Goal: Task Accomplishment & Management: Manage account settings

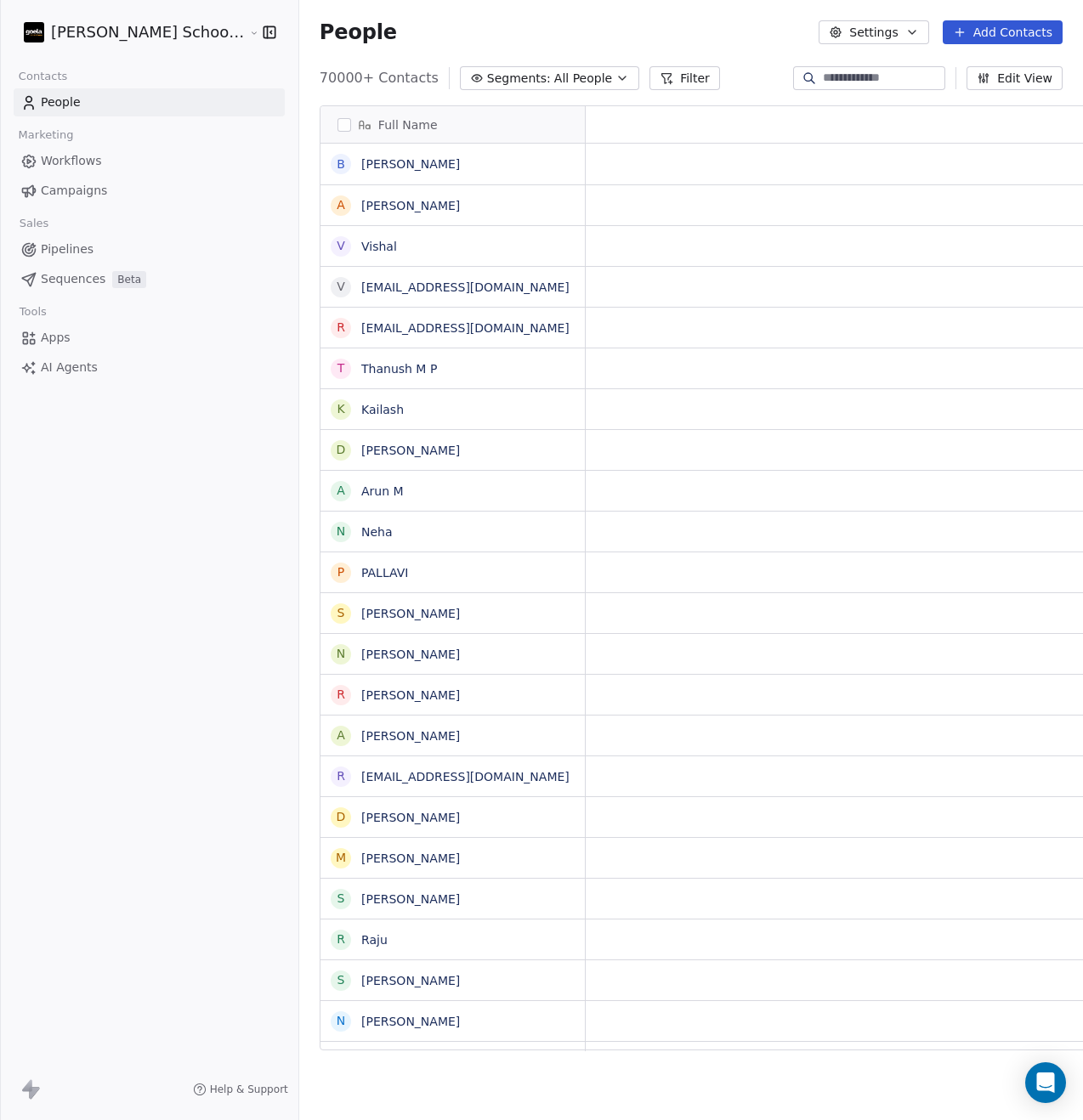
scroll to position [972, 826]
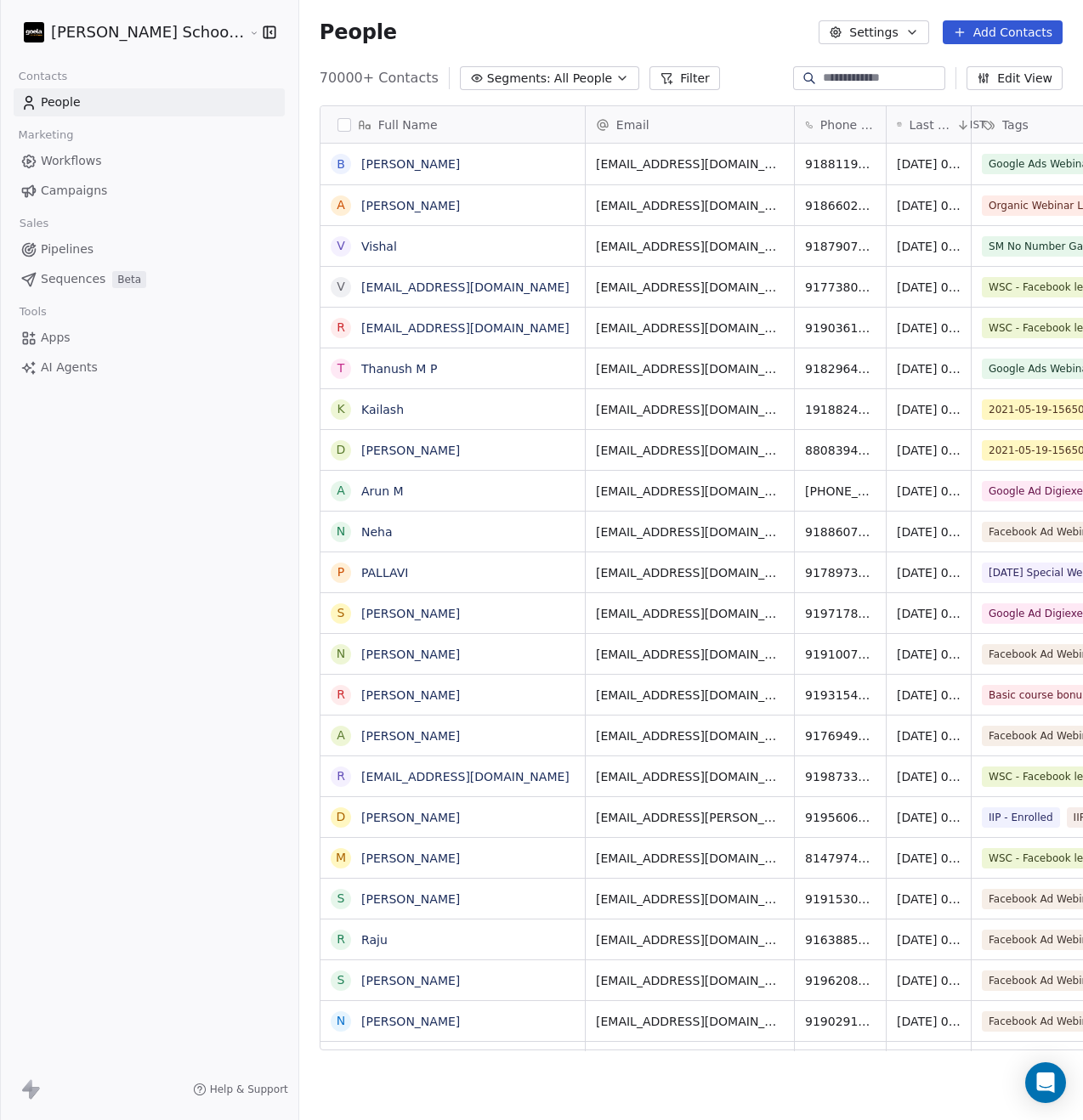
click at [75, 191] on span "Campaigns" at bounding box center [74, 190] width 66 height 18
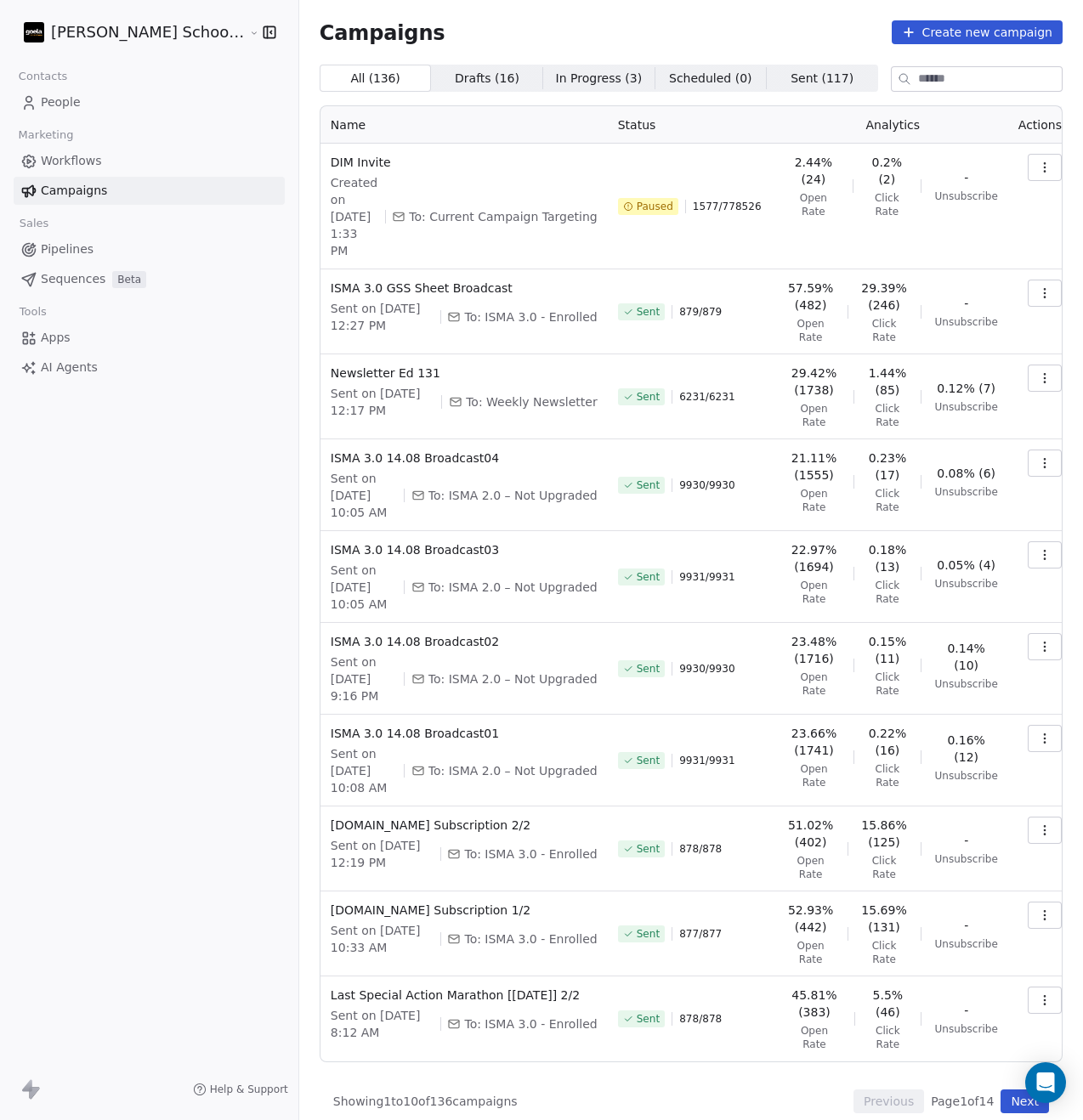
click at [1043, 171] on icon "button" at bounding box center [1043, 171] width 1 height 1
click at [256, 213] on html "[PERSON_NAME] School of Finance LLP Contacts People Marketing Workflows Campaig…" at bounding box center [542, 560] width 1083 height 1120
click at [637, 200] on span "Paused" at bounding box center [655, 206] width 37 height 14
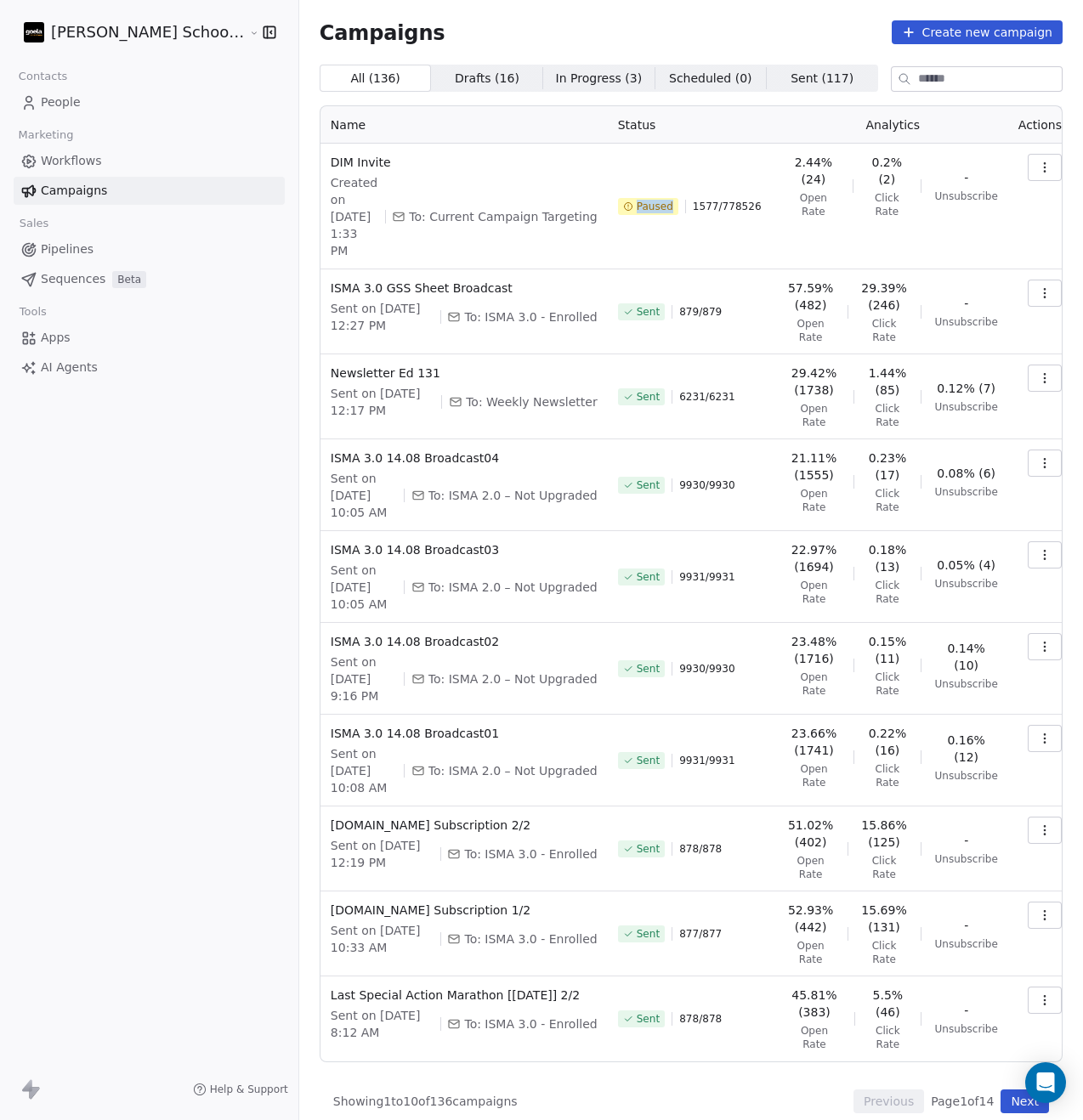
click at [637, 199] on span "Paused" at bounding box center [655, 206] width 37 height 14
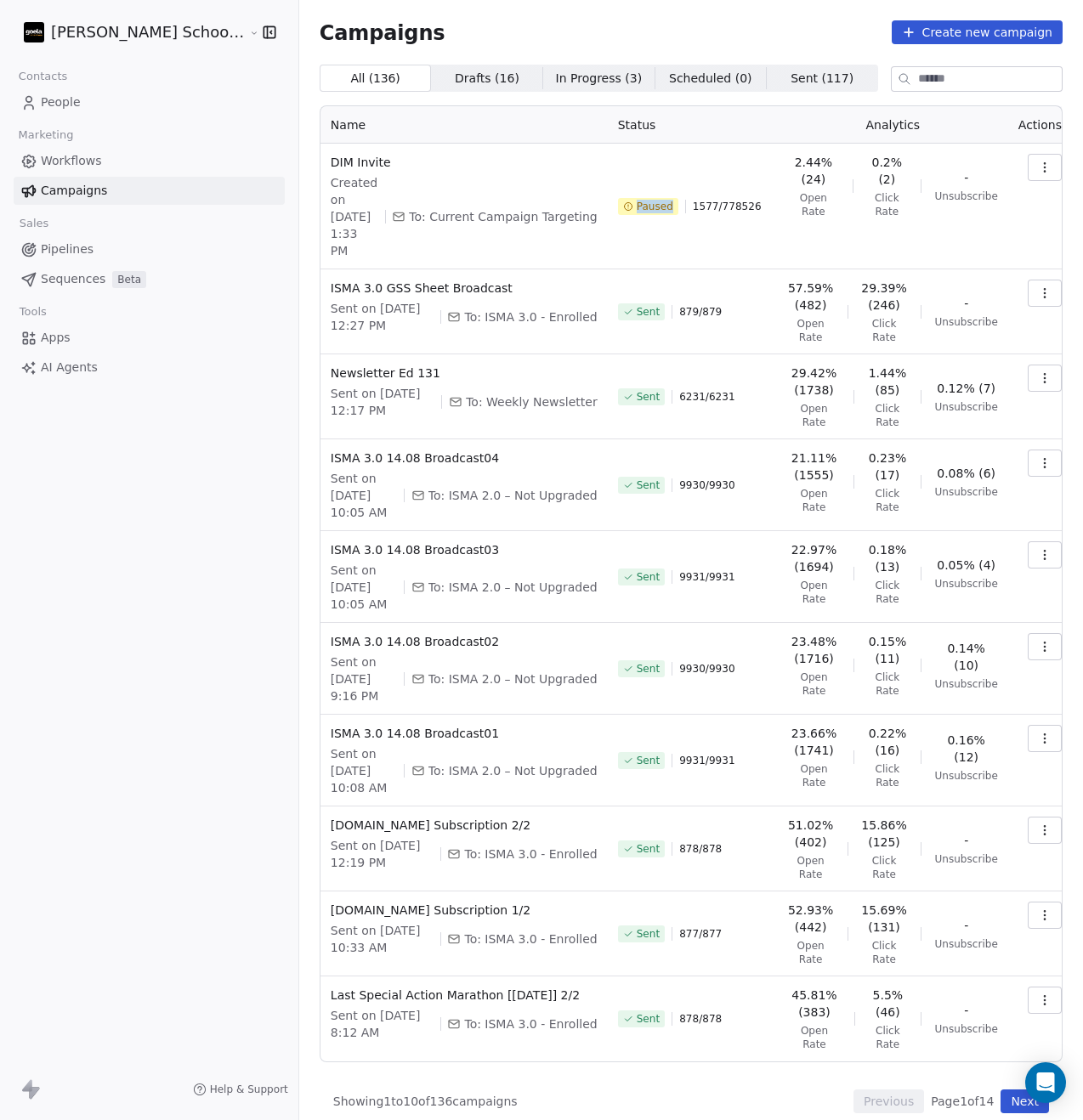
click at [637, 199] on span "Paused" at bounding box center [655, 206] width 37 height 14
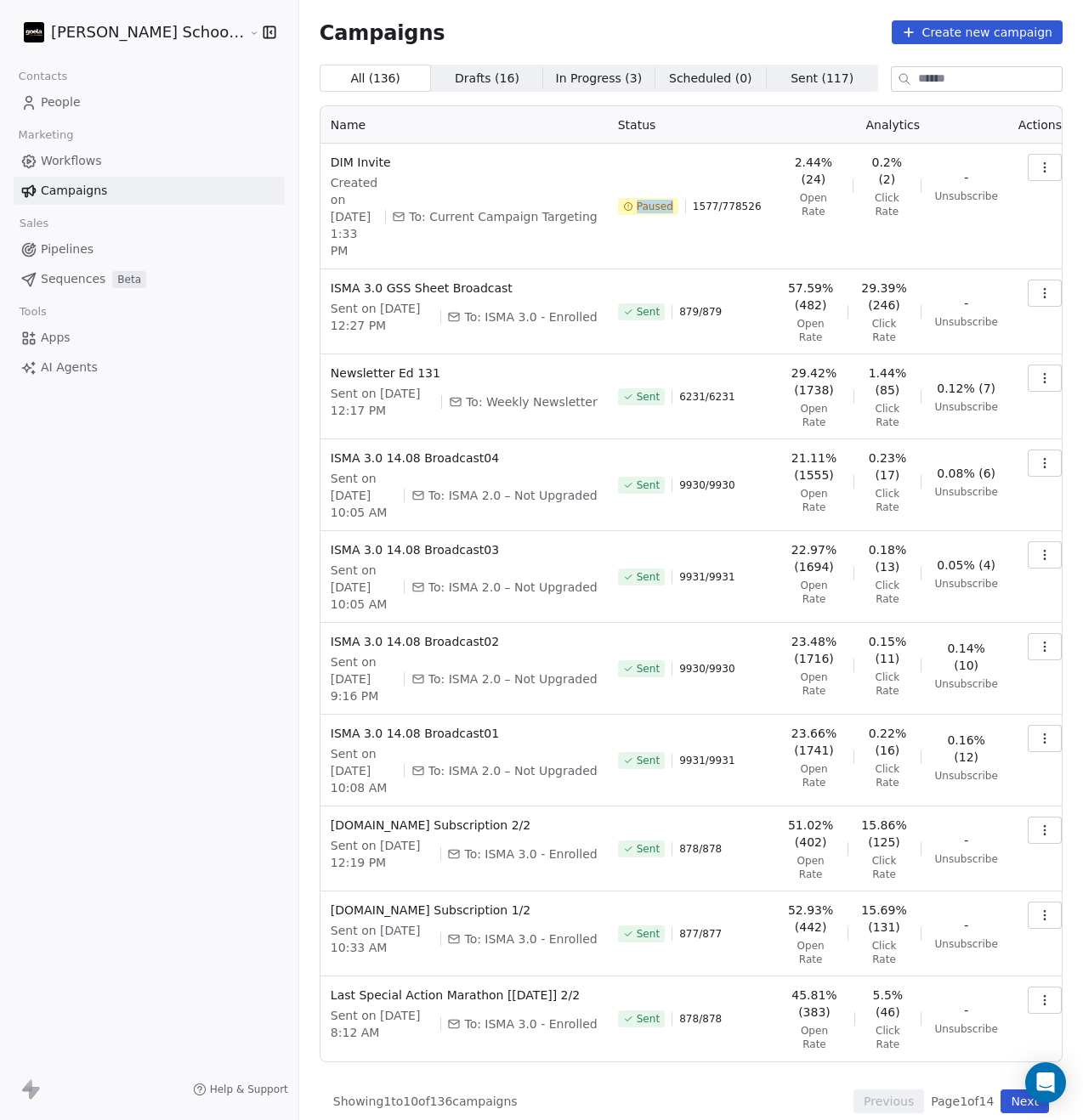
click at [637, 199] on span "Paused" at bounding box center [655, 206] width 37 height 14
click at [1038, 167] on icon "button" at bounding box center [1044, 167] width 14 height 14
click at [256, 268] on html "[PERSON_NAME] School of Finance LLP Contacts People Marketing Workflows Campaig…" at bounding box center [542, 560] width 1083 height 1120
click at [1028, 167] on button "button" at bounding box center [1044, 167] width 34 height 27
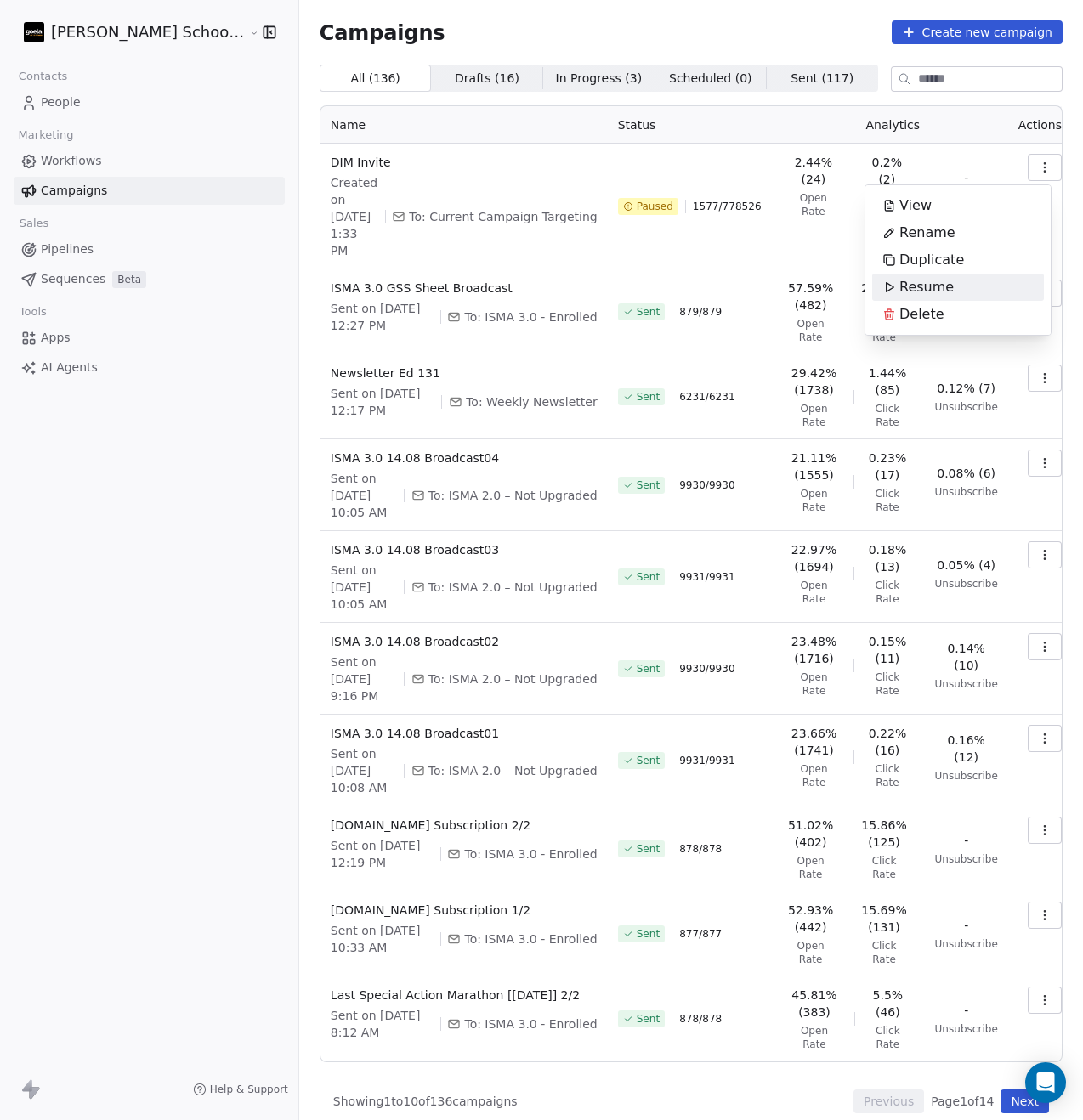
click at [964, 281] on div "Resume" at bounding box center [958, 287] width 172 height 27
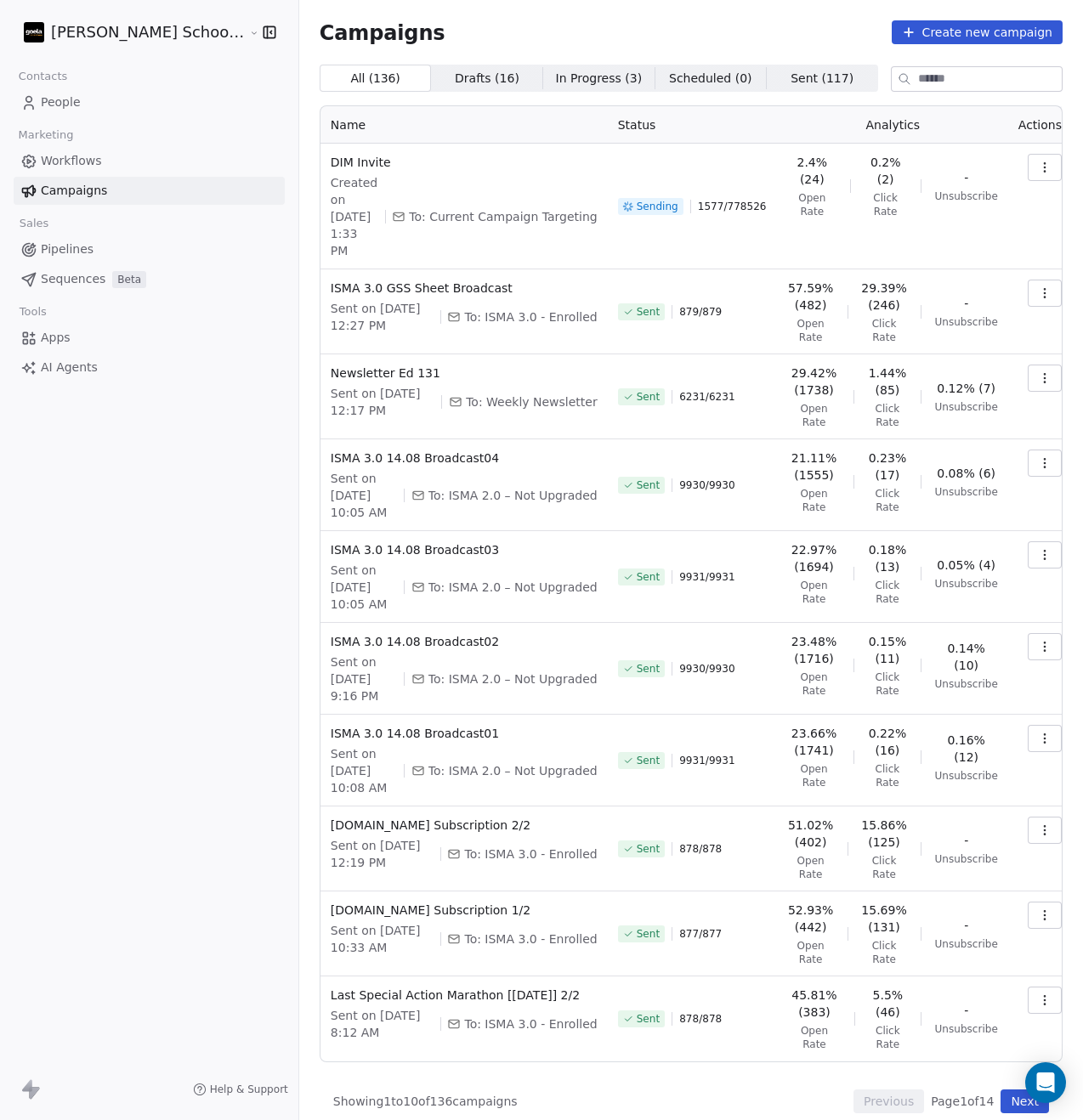
click at [118, 30] on html "[PERSON_NAME] School of Finance LLP Contacts People Marketing Workflows Campaig…" at bounding box center [542, 560] width 1083 height 1120
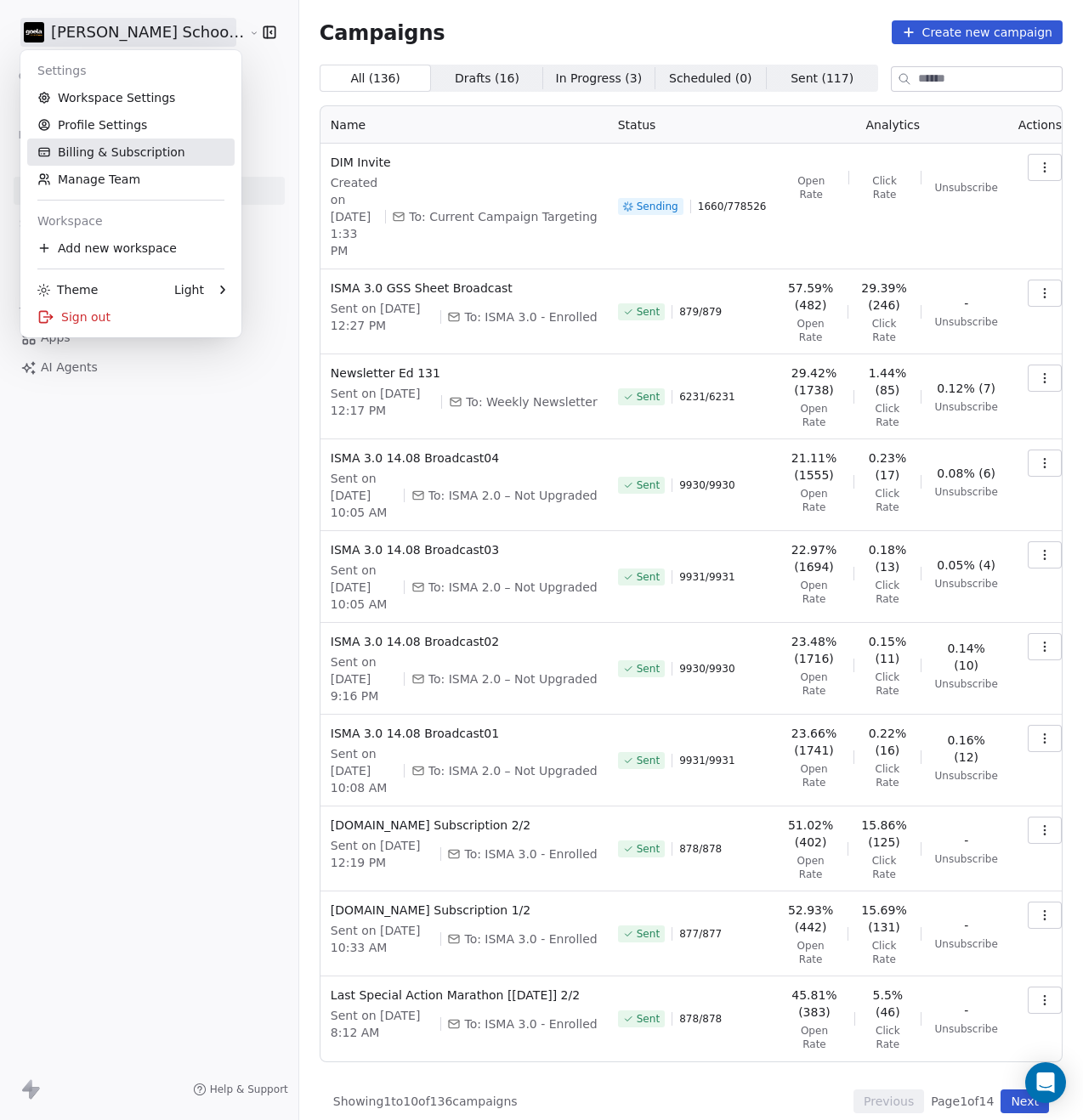
click at [129, 151] on link "Billing & Subscription" at bounding box center [130, 151] width 208 height 27
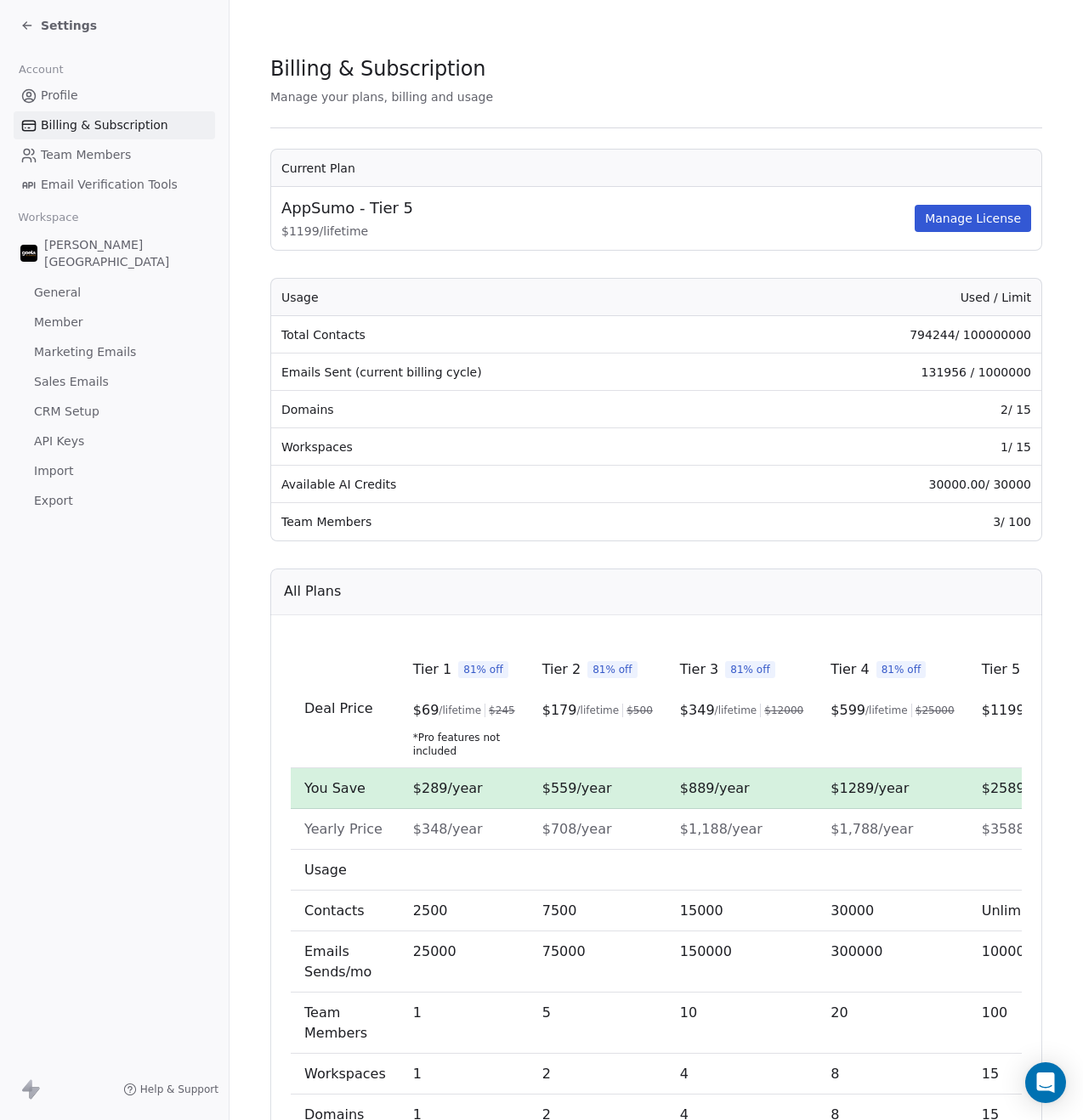
scroll to position [165, 0]
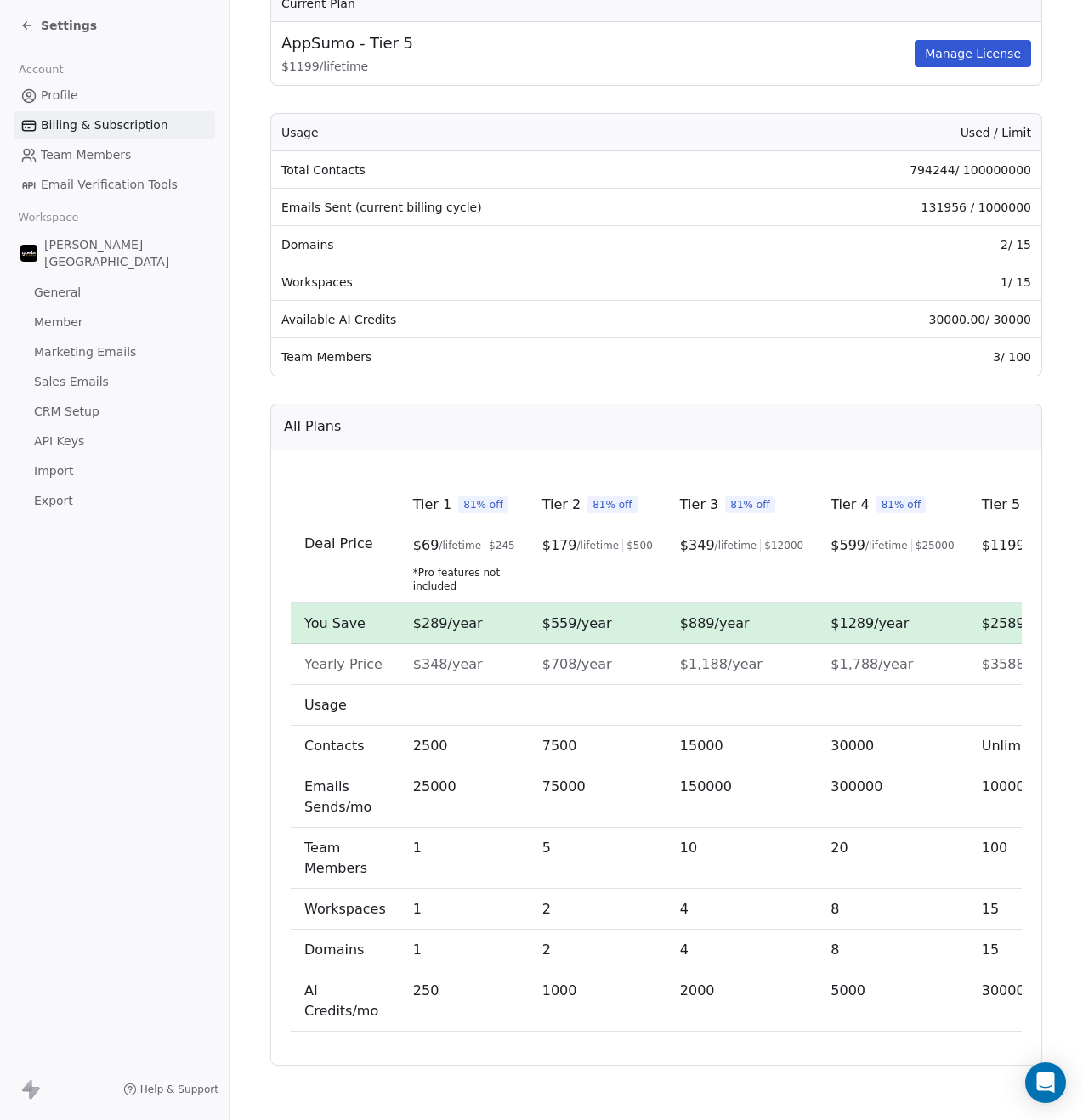
click at [422, 745] on span "2500" at bounding box center [431, 746] width 35 height 17
click at [529, 746] on td "7500" at bounding box center [597, 746] width 137 height 41
click at [830, 746] on span "30000" at bounding box center [851, 746] width 43 height 17
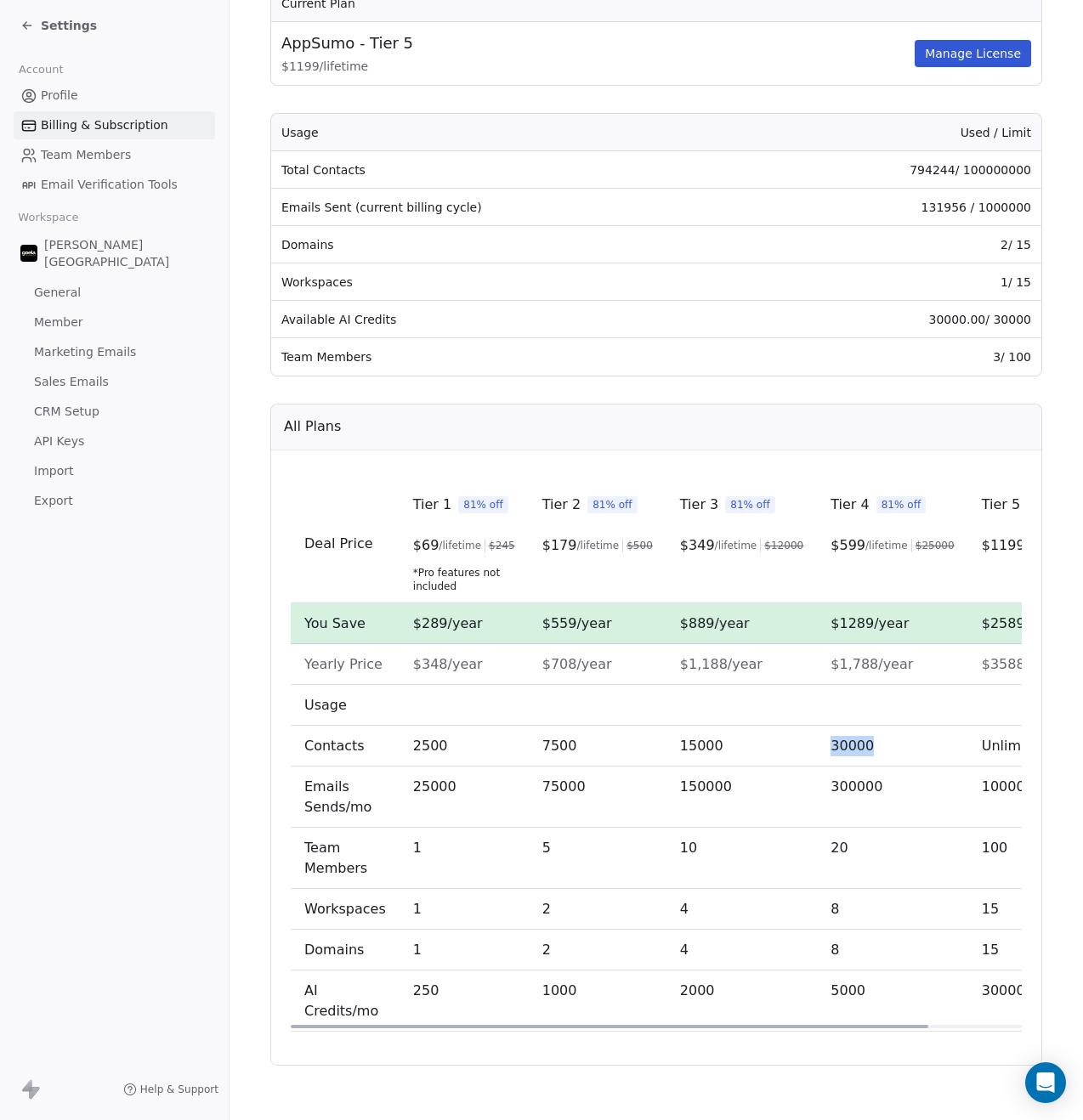
click at [830, 746] on span "30000" at bounding box center [851, 746] width 43 height 17
click at [694, 748] on span "15000" at bounding box center [701, 746] width 43 height 17
click at [791, 1048] on div "Deal Price Tier 1 81% off $ 69 /lifetime $ 245 *Pro features not included Tier …" at bounding box center [656, 757] width 771 height 615
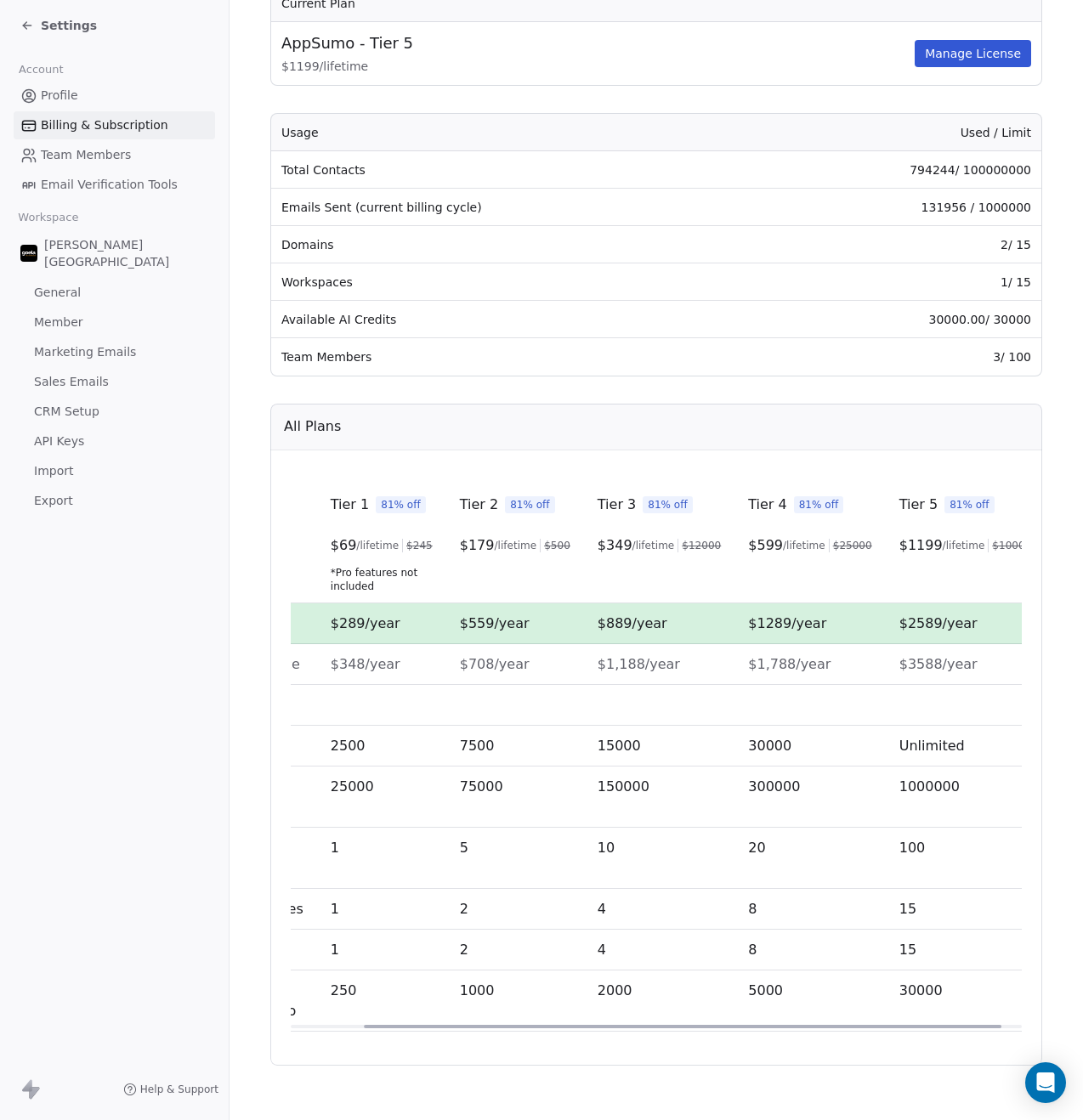
drag, startPoint x: 781, startPoint y: 1023, endPoint x: 854, endPoint y: 1019, distance: 73.1
click at [854, 1025] on div at bounding box center [682, 1027] width 637 height 4
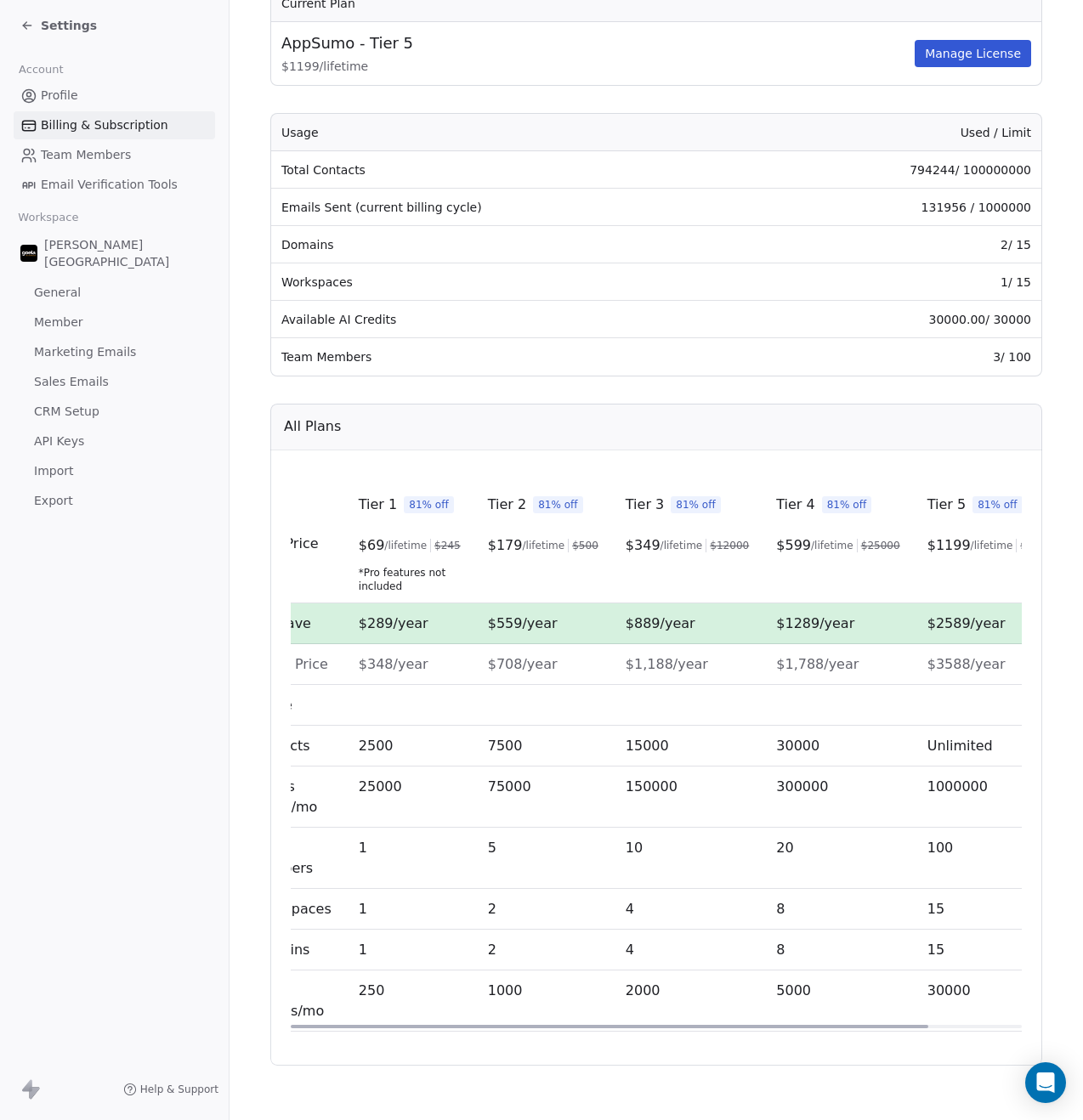
scroll to position [0, 67]
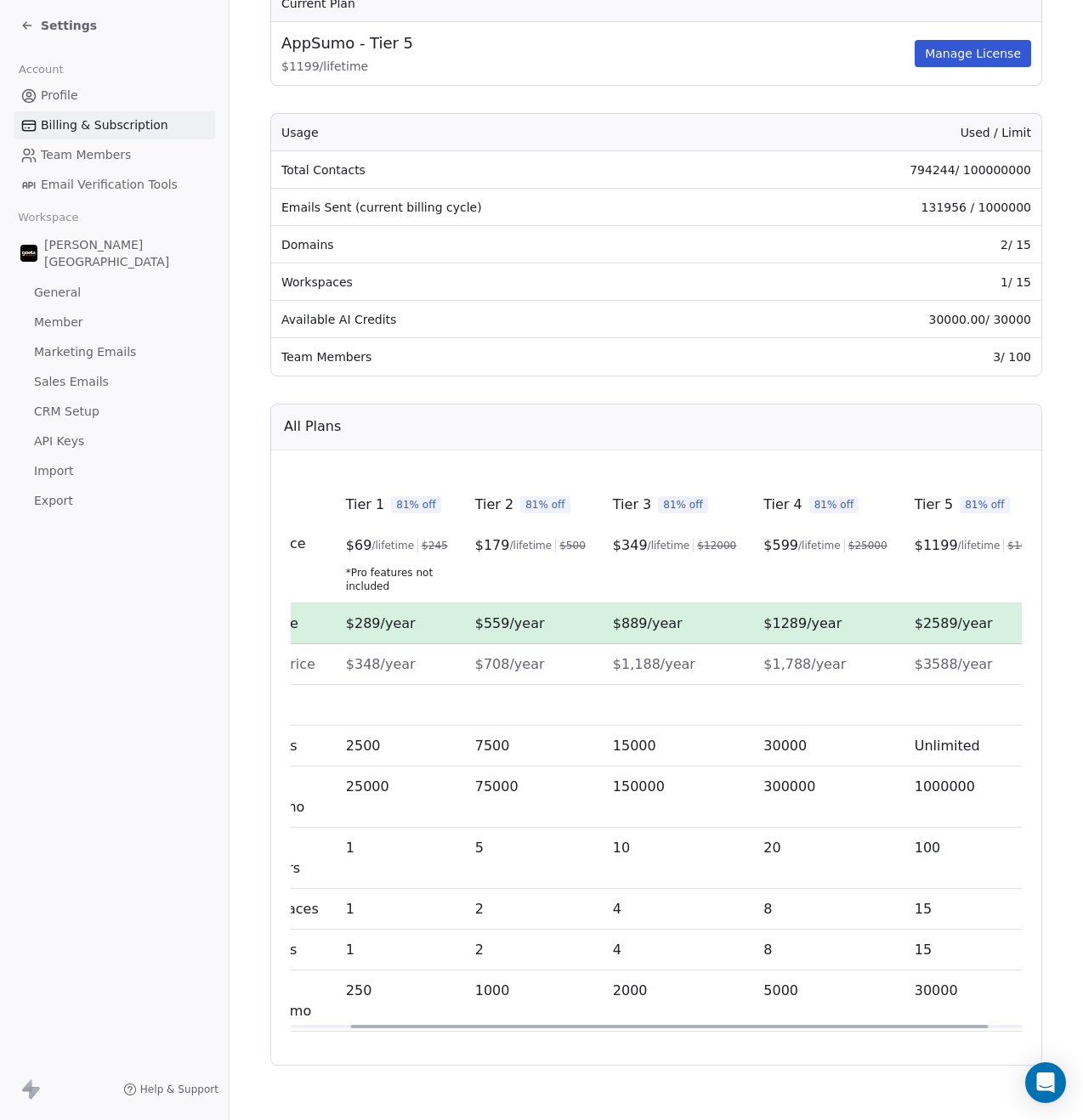
click at [840, 1025] on div at bounding box center [669, 1027] width 637 height 4
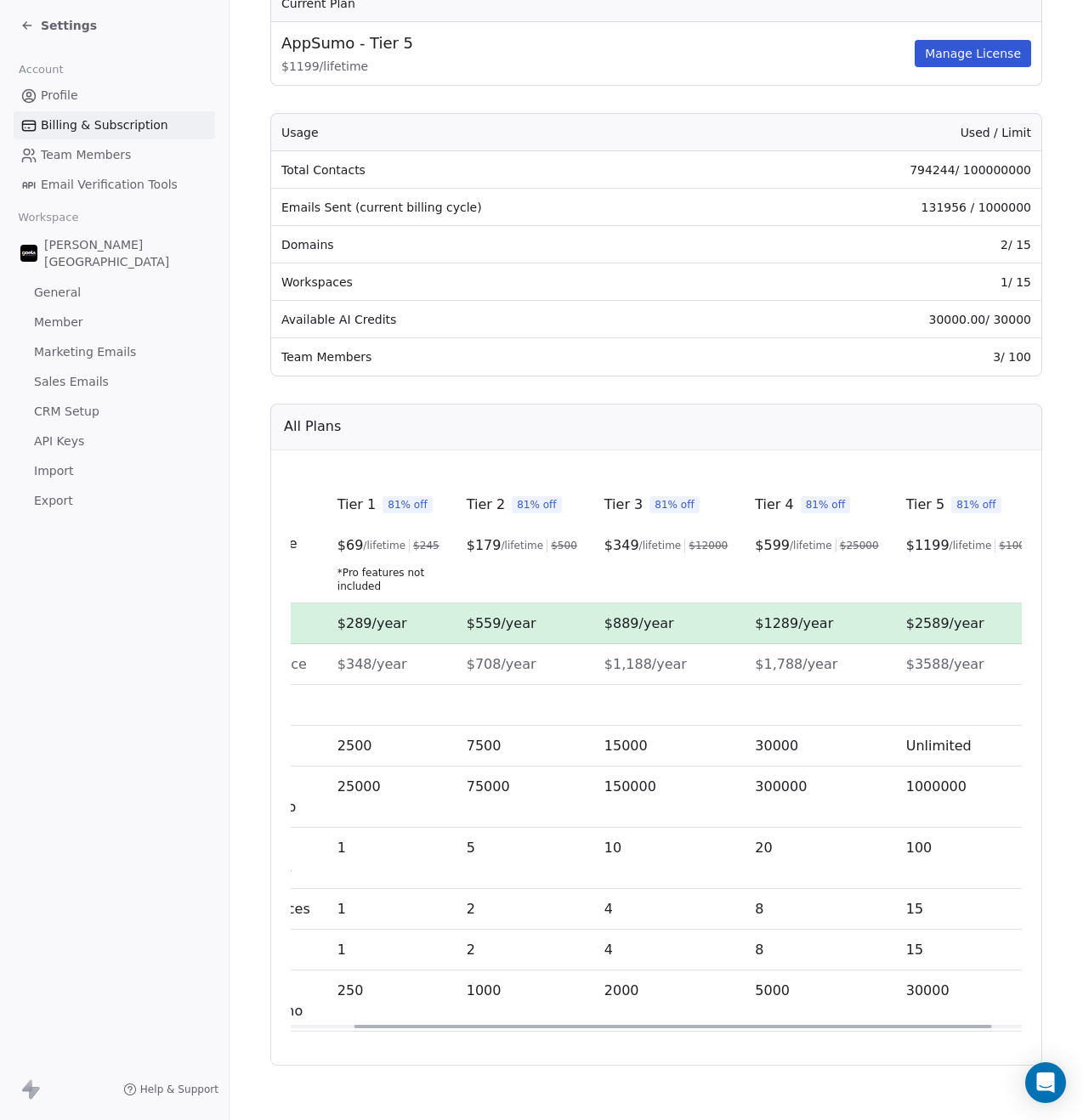
scroll to position [0, 77]
click at [641, 1025] on div at bounding box center [677, 1027] width 637 height 4
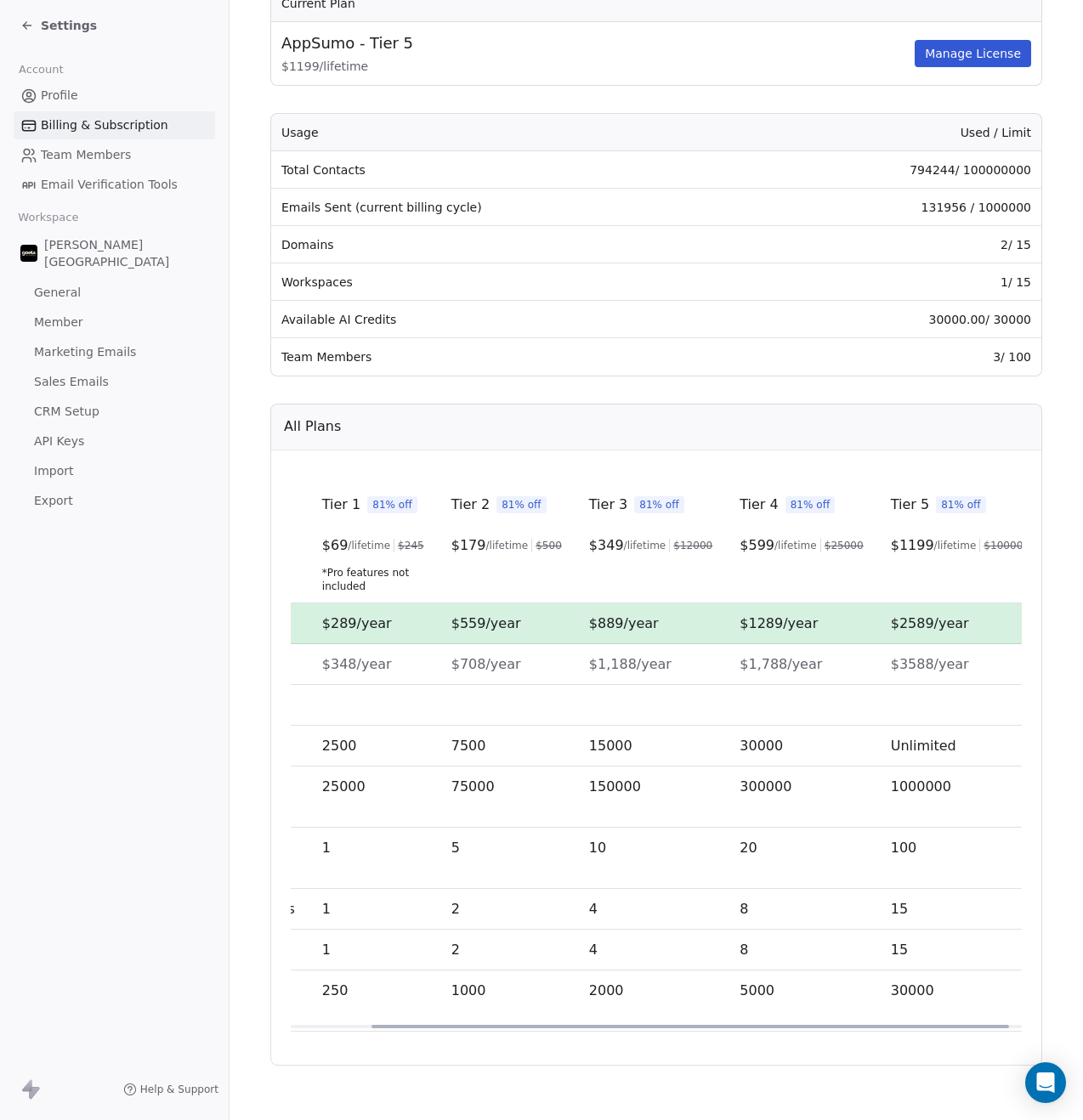
drag, startPoint x: 441, startPoint y: 1022, endPoint x: 461, endPoint y: 1031, distance: 21.9
click at [461, 1029] on div at bounding box center [690, 1027] width 637 height 4
click at [315, 220] on td "Emails Sent (current billing cycle)" at bounding box center [506, 208] width 469 height 38
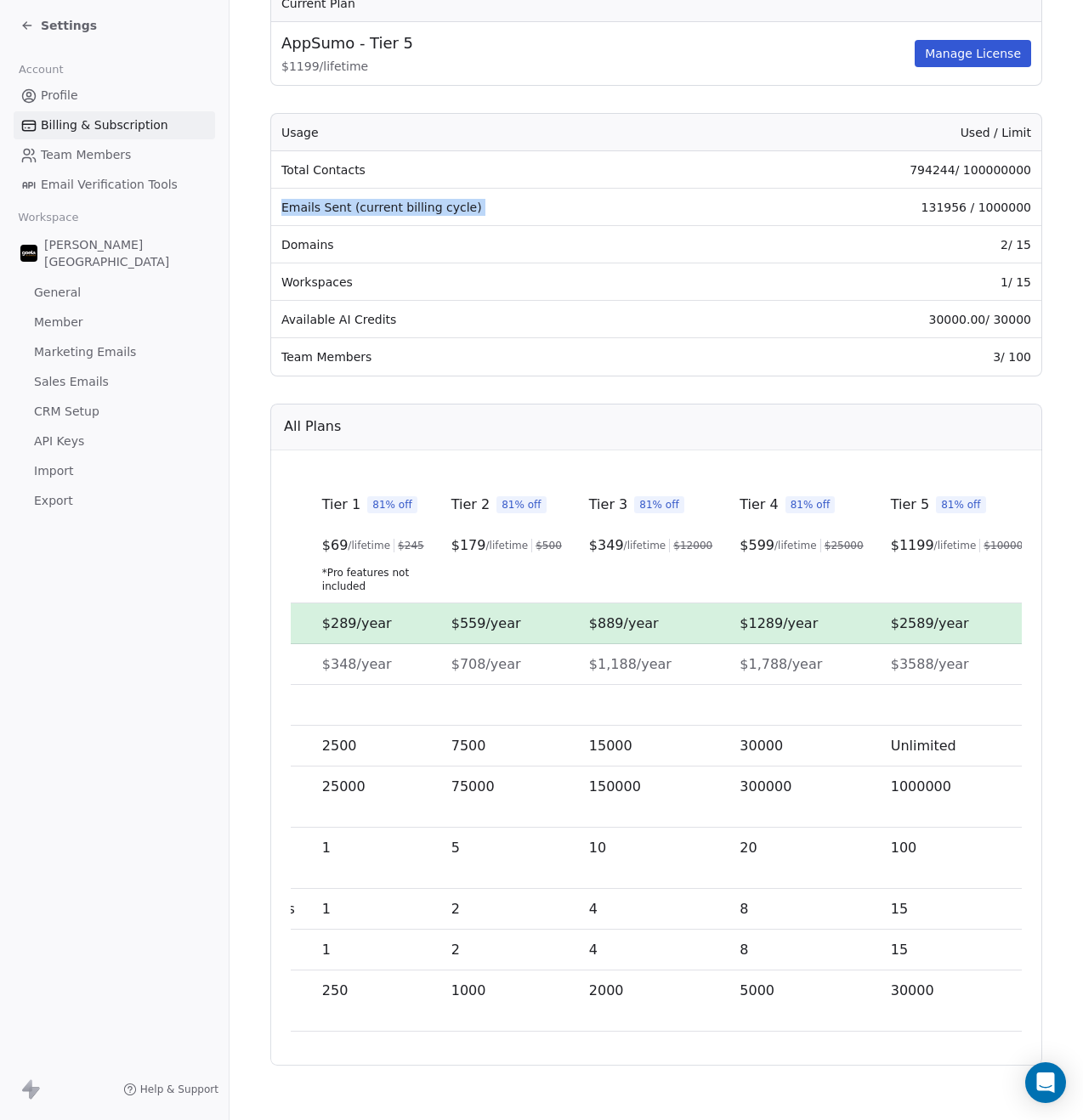
click at [315, 220] on td "Emails Sent (current billing cycle)" at bounding box center [506, 208] width 469 height 38
click at [321, 280] on td "Workspaces" at bounding box center [506, 282] width 469 height 38
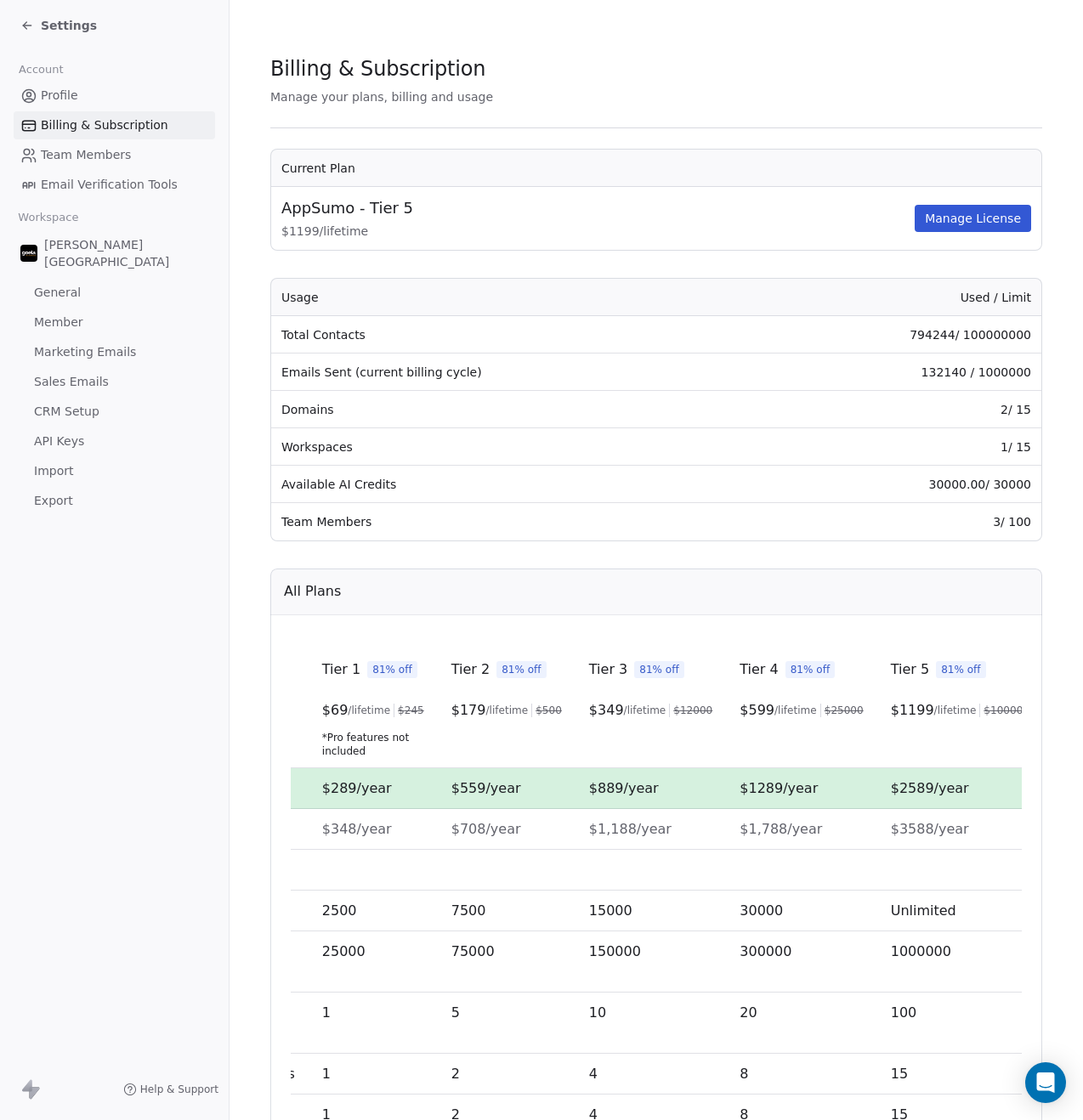
click at [34, 30] on div "Settings" at bounding box center [58, 25] width 77 height 17
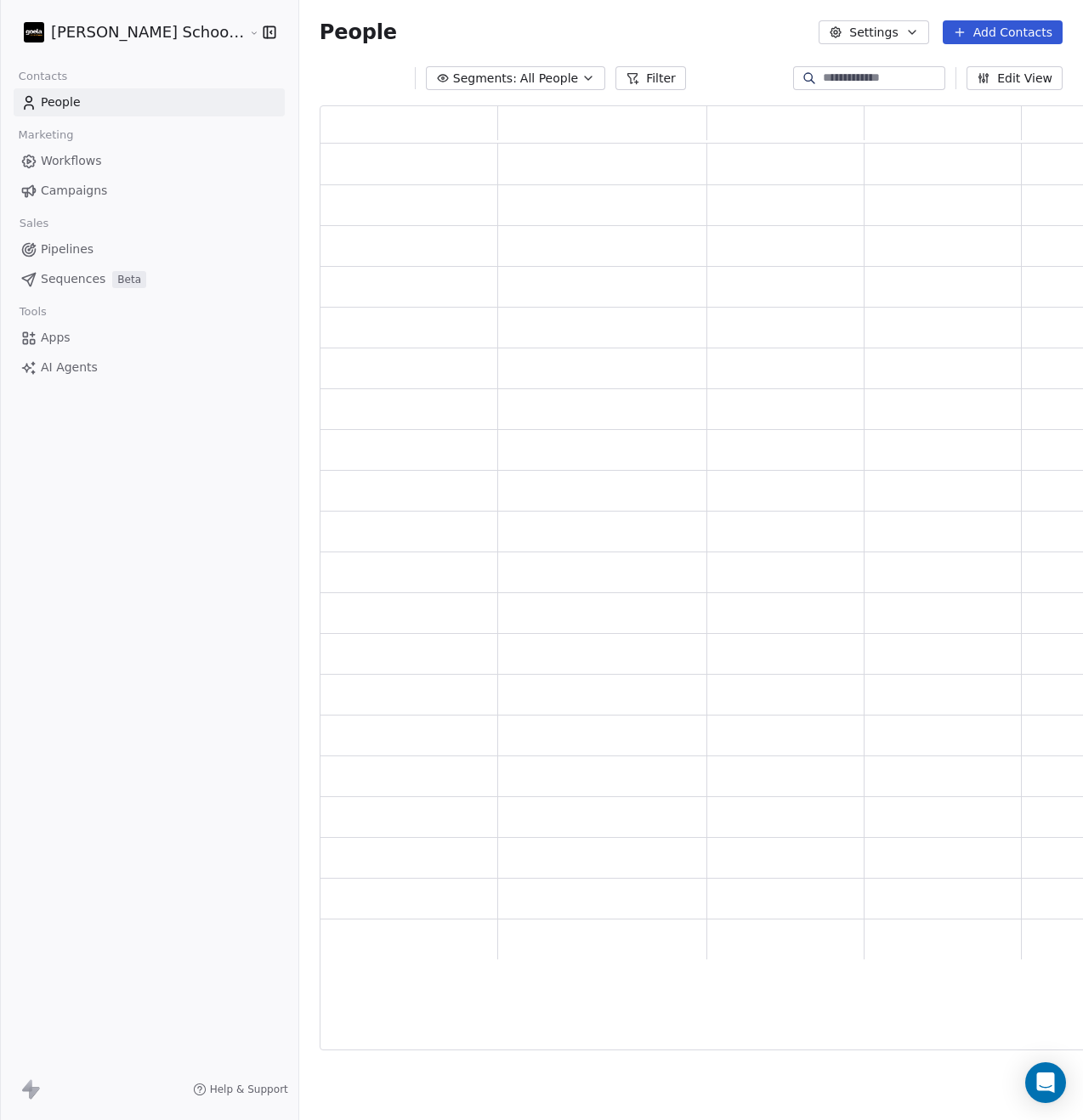
scroll to position [932, 785]
click at [78, 200] on link "Campaigns" at bounding box center [149, 191] width 271 height 28
